Goal: Task Accomplishment & Management: Manage account settings

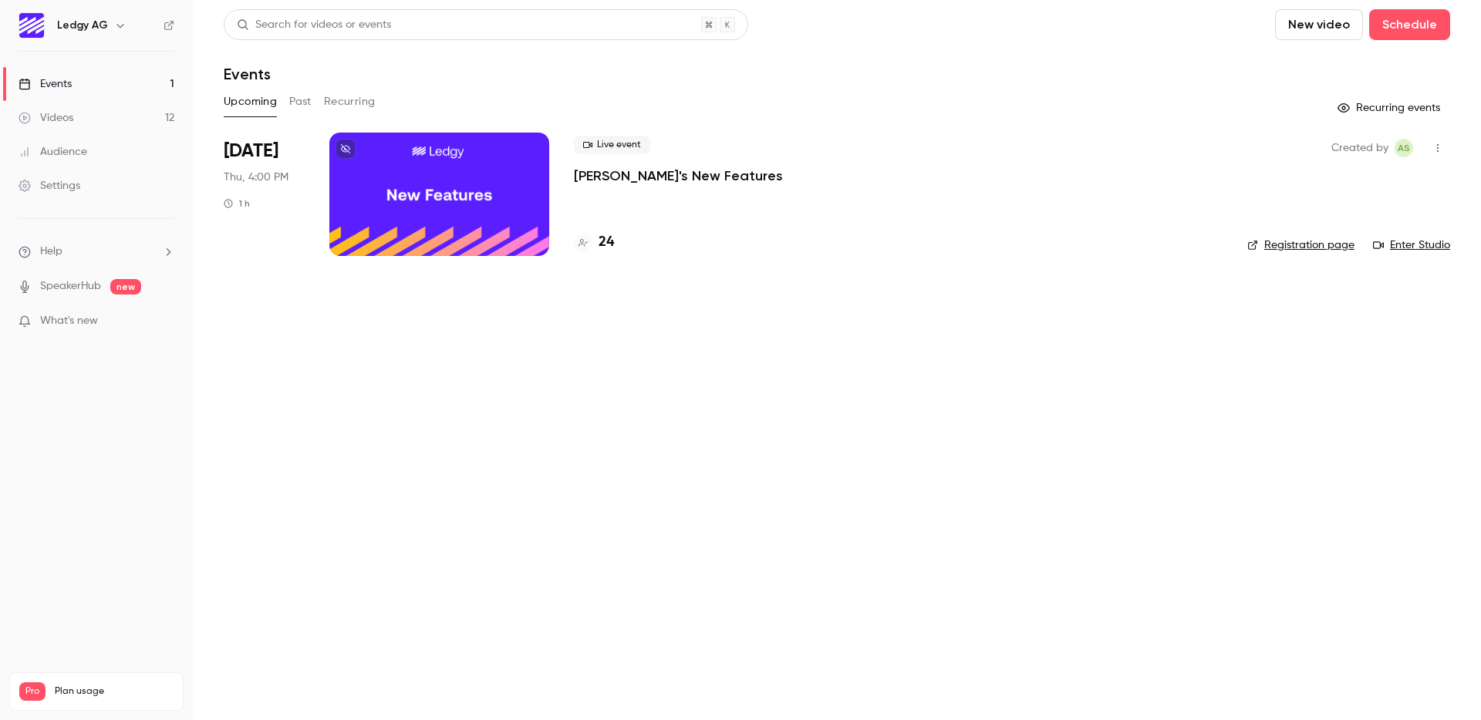
click at [480, 157] on div at bounding box center [439, 194] width 220 height 123
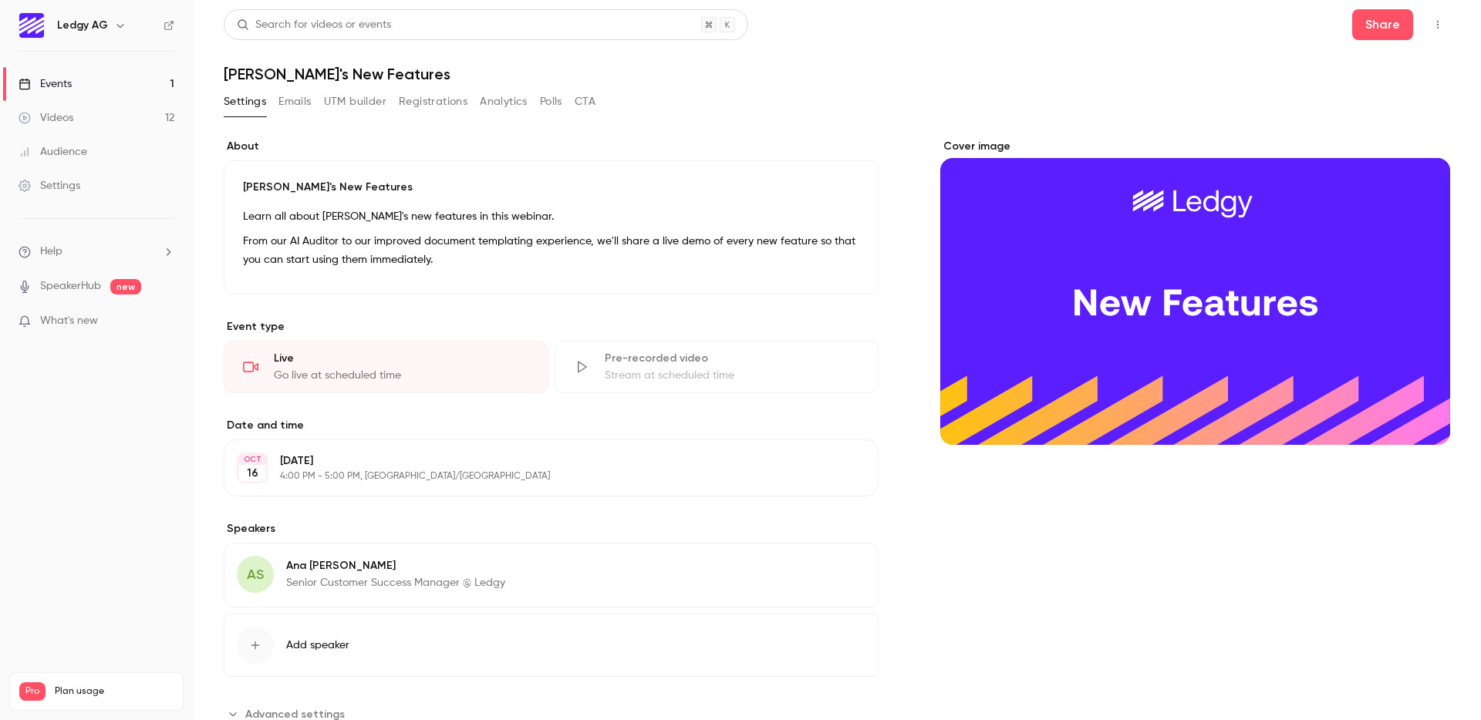
click at [288, 108] on button "Emails" at bounding box center [294, 101] width 32 height 25
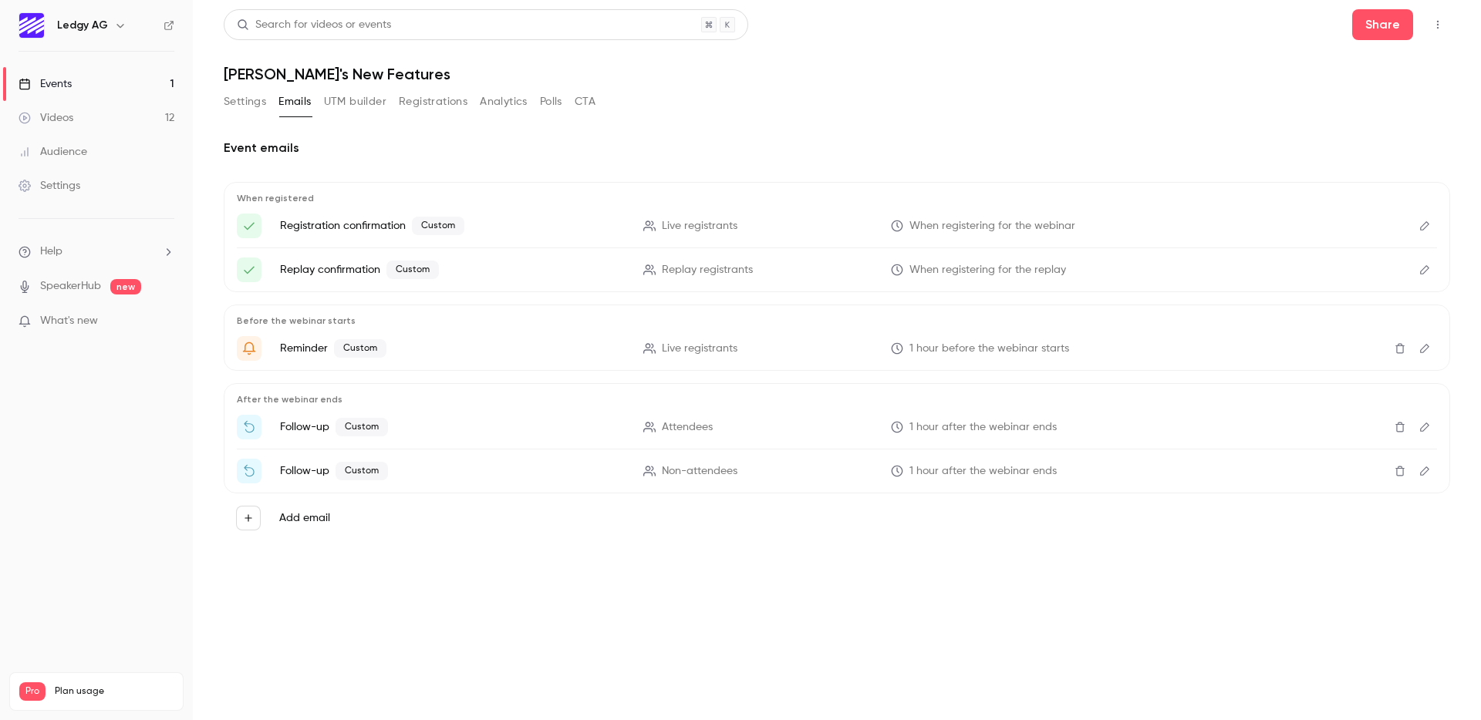
click at [373, 110] on button "UTM builder" at bounding box center [355, 101] width 62 height 25
